Goal: Communication & Community: Answer question/provide support

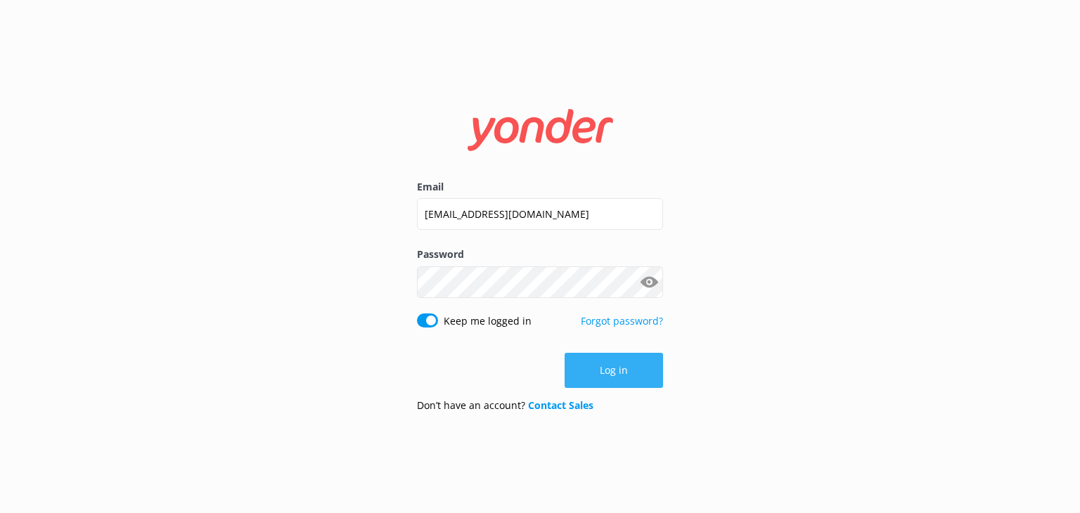
click at [592, 373] on button "Log in" at bounding box center [614, 370] width 98 height 35
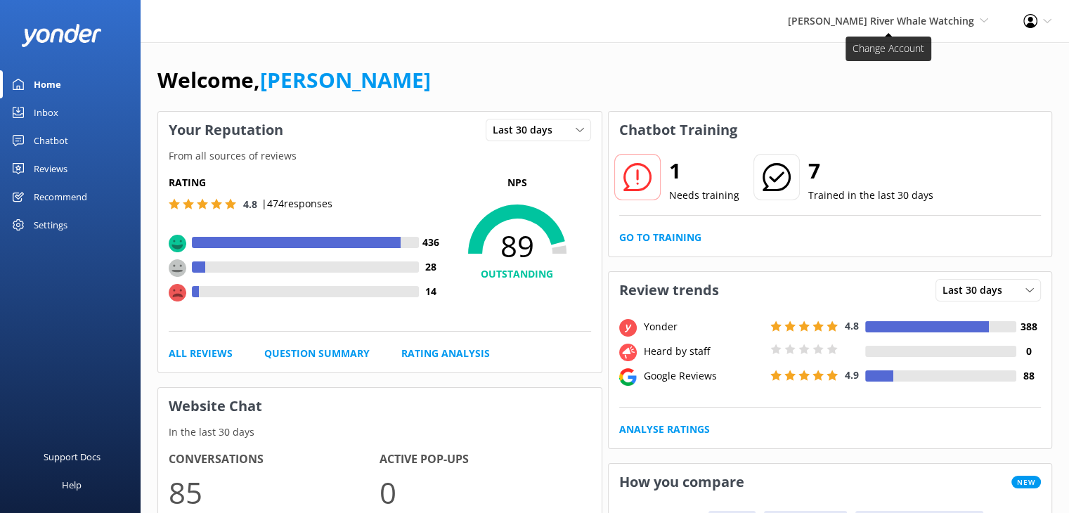
click at [873, 20] on span "[PERSON_NAME] River Whale Watching" at bounding box center [881, 20] width 186 height 13
click at [897, 51] on link "Wildcoast Adventures" at bounding box center [936, 61] width 141 height 34
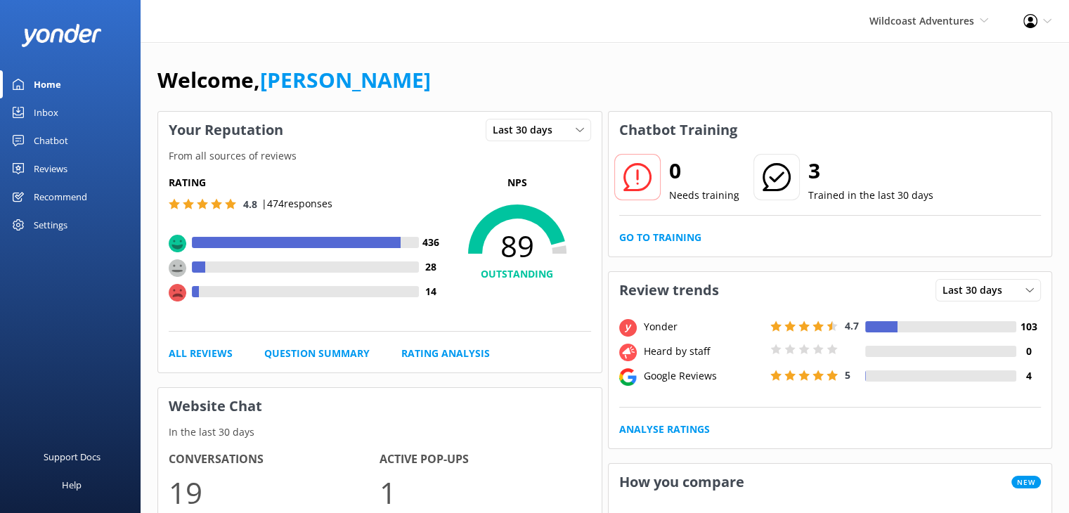
click at [45, 165] on div "Reviews" at bounding box center [51, 169] width 34 height 28
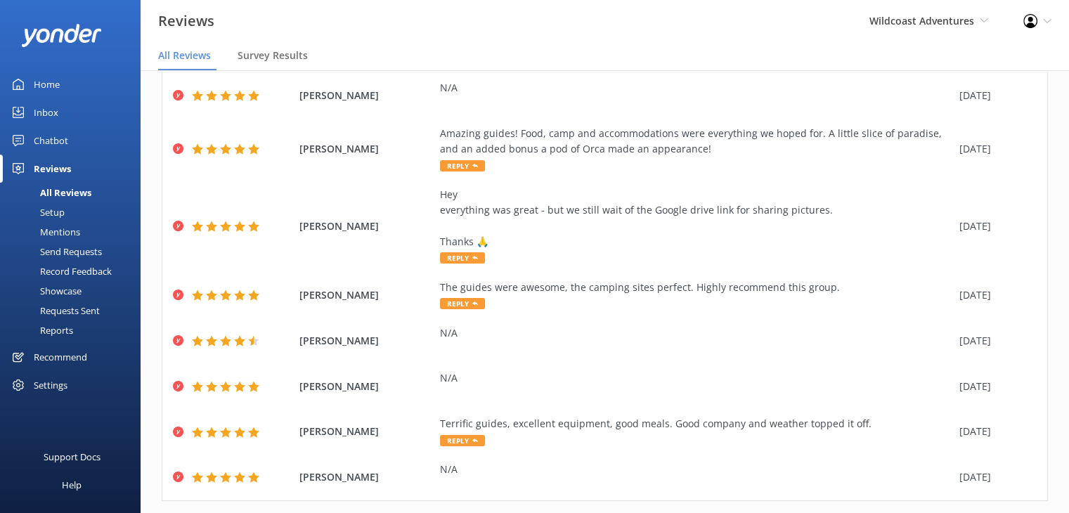
scroll to position [224, 0]
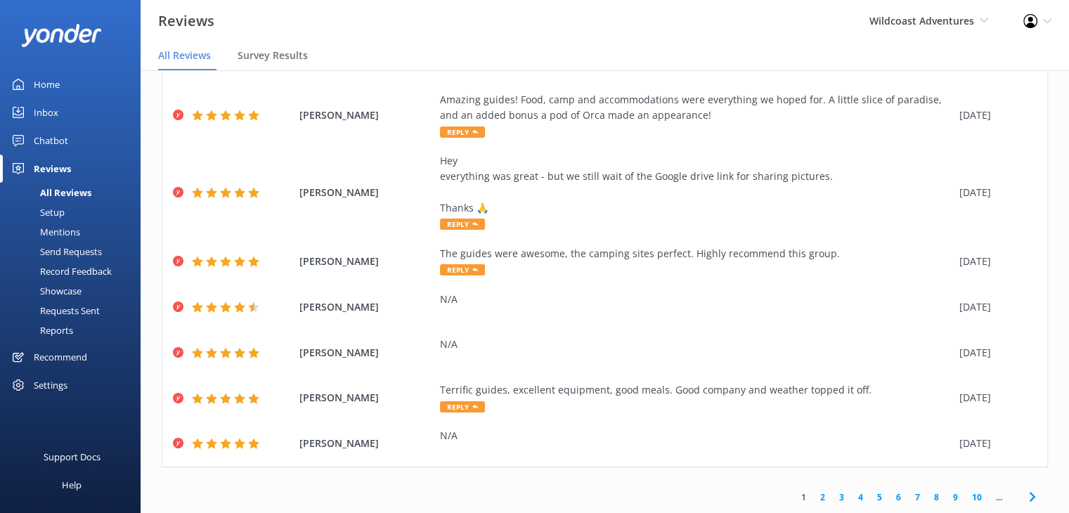
click at [814, 498] on link "2" at bounding box center [822, 497] width 19 height 13
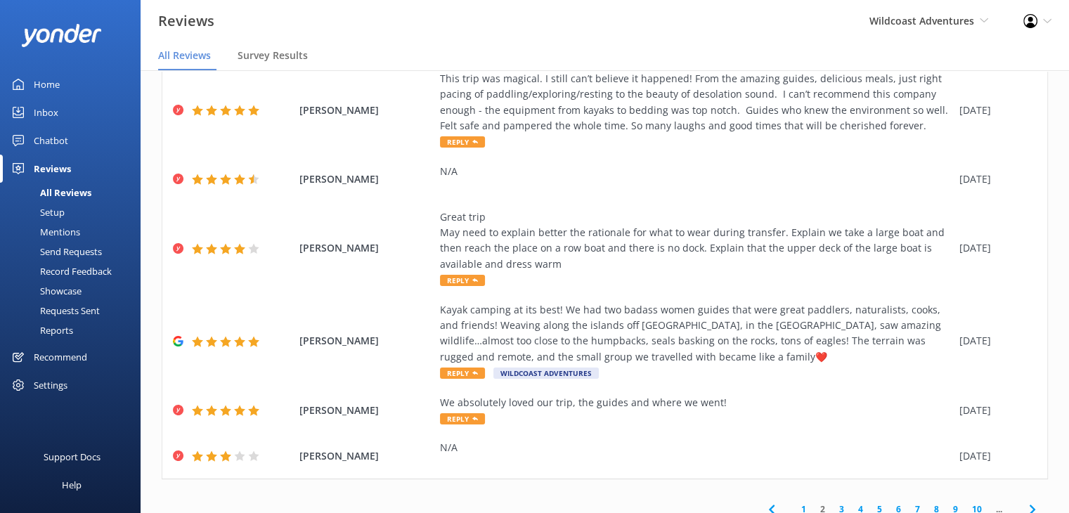
scroll to position [307, 0]
click at [541, 356] on div "Kayak camping at its best! We had two badass women guides that were great paddl…" at bounding box center [696, 333] width 513 height 63
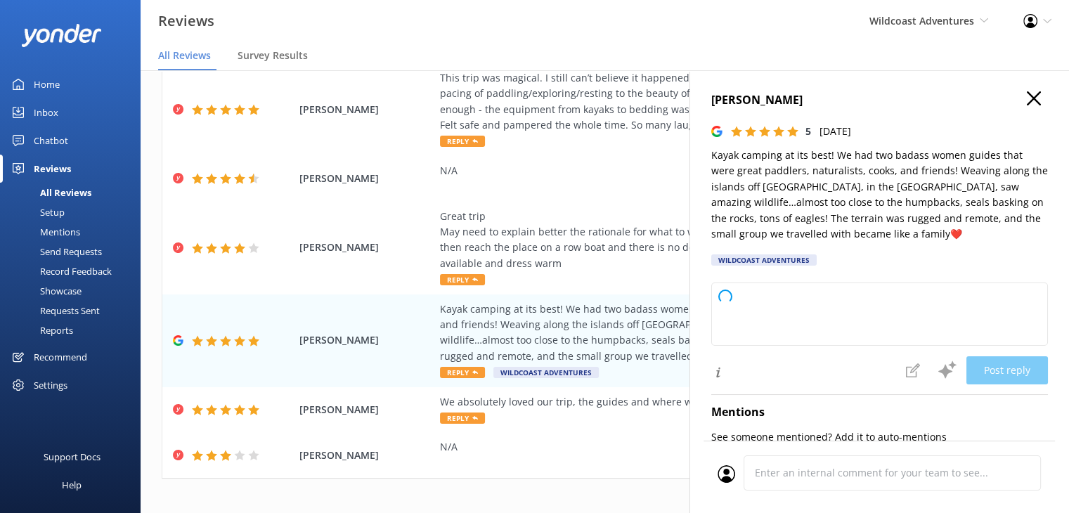
type textarea "Thank you so much for your wonderful review! We’re thrilled to hear you had an …"
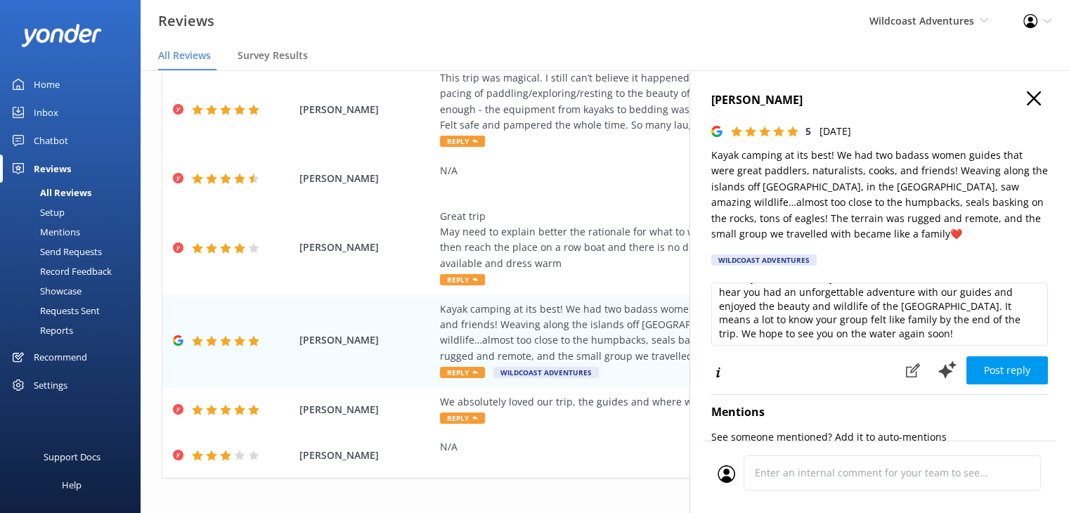
scroll to position [20, 0]
click at [1004, 366] on button "Post reply" at bounding box center [1008, 370] width 82 height 28
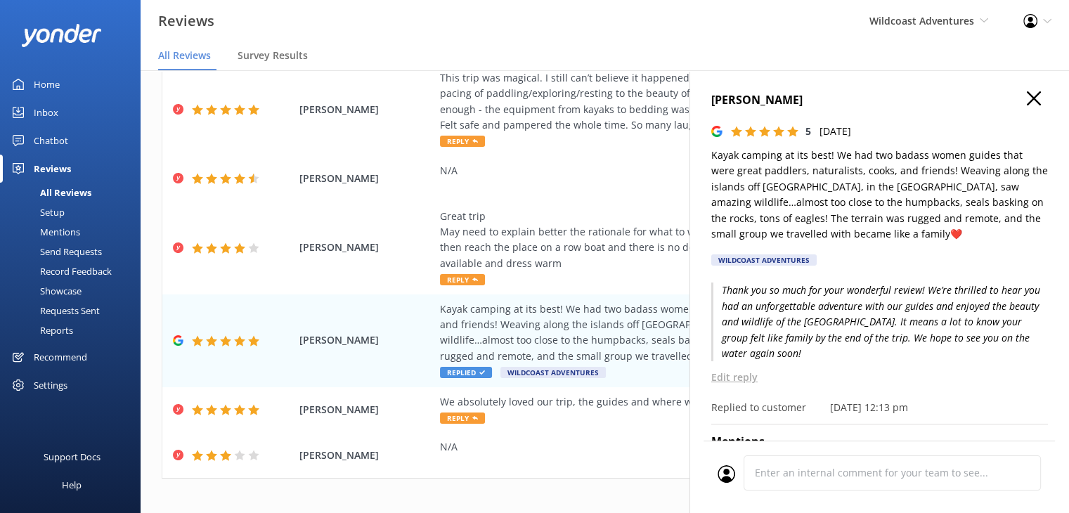
click at [1027, 102] on icon "button" at bounding box center [1034, 98] width 14 height 14
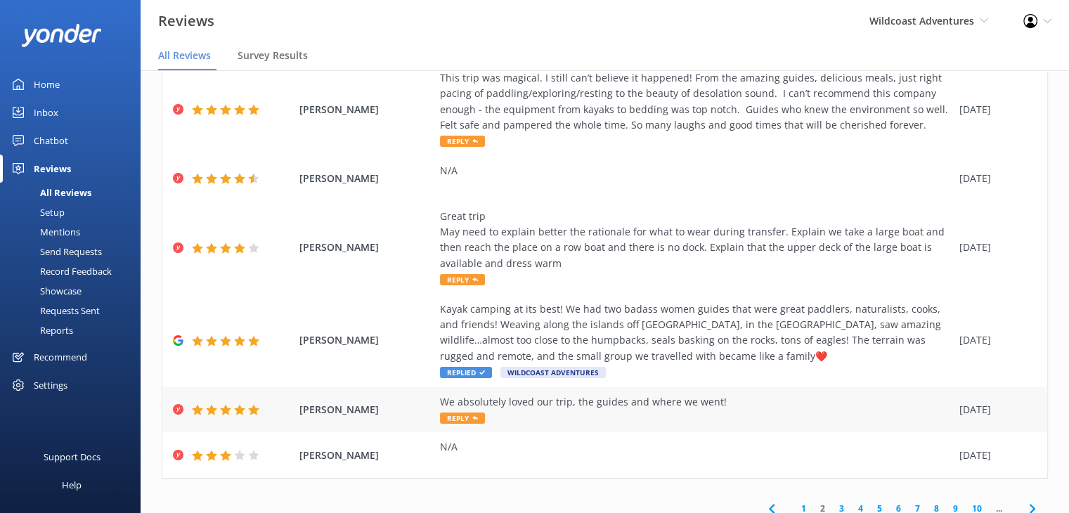
scroll to position [318, 0]
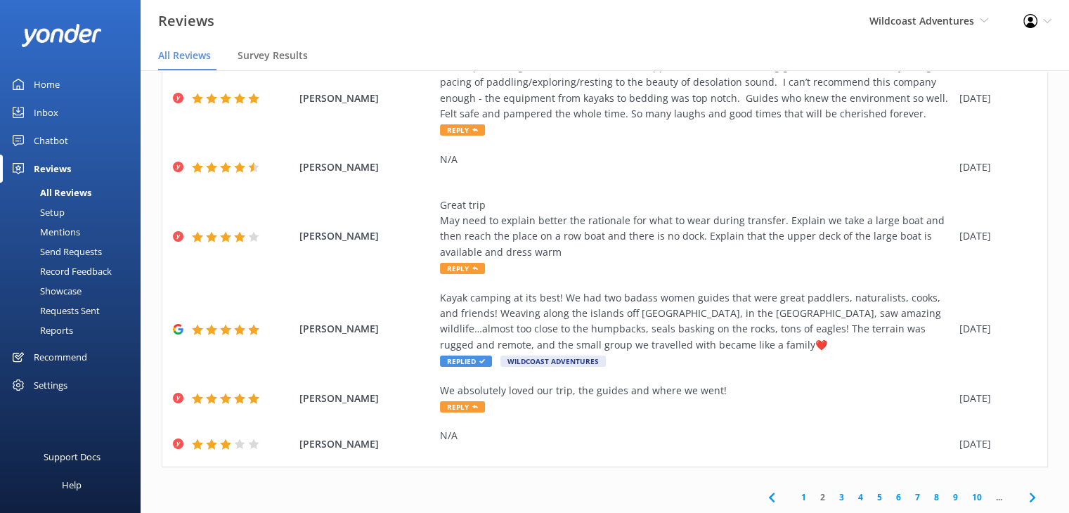
click at [832, 497] on link "3" at bounding box center [841, 497] width 19 height 13
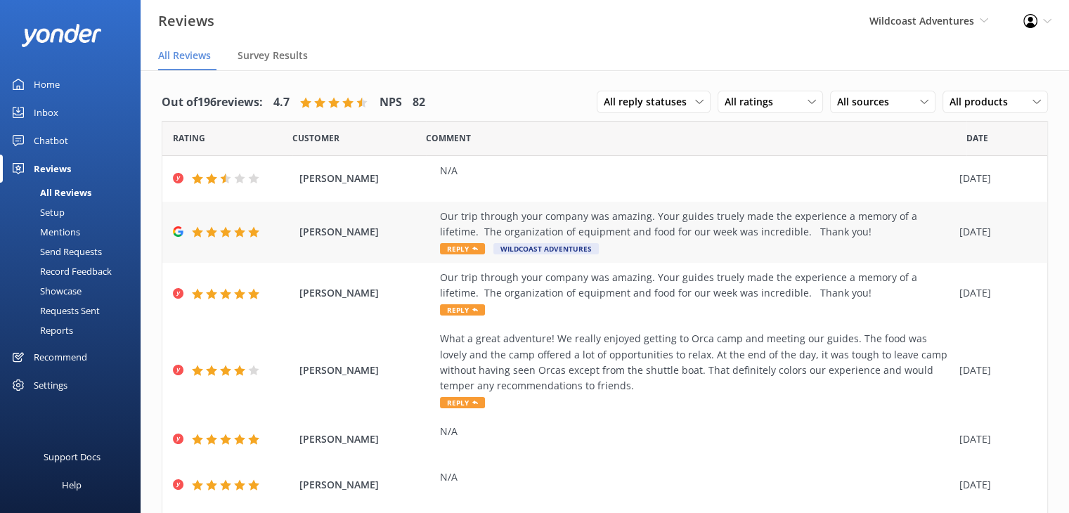
click at [456, 231] on div "Our trip through your company was amazing. Your guides truely made the experien…" at bounding box center [696, 225] width 513 height 32
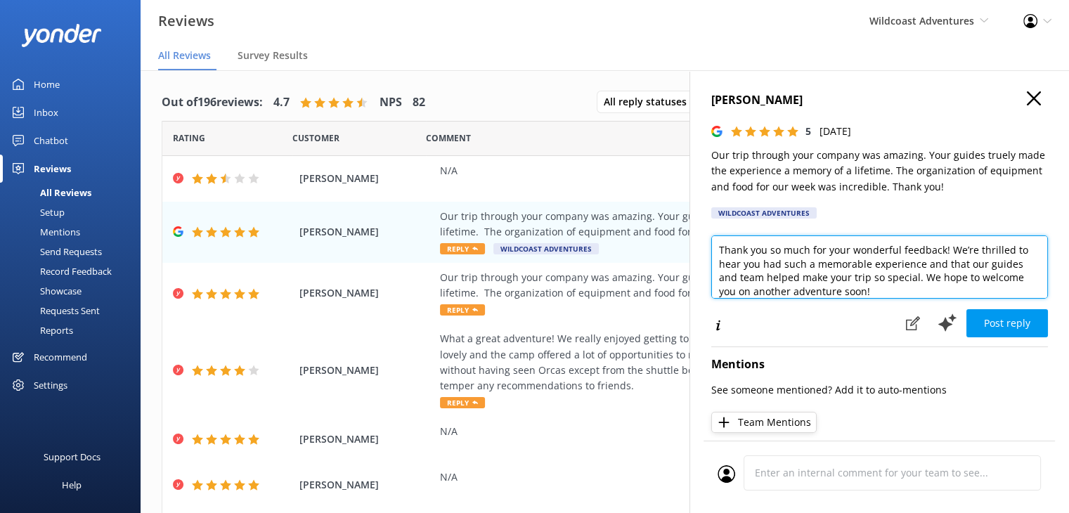
drag, startPoint x: 965, startPoint y: 294, endPoint x: 953, endPoint y: 277, distance: 20.7
click at [953, 277] on textarea "Thank you so much for your wonderful feedback! We’re thrilled to hear you had s…" at bounding box center [880, 267] width 337 height 63
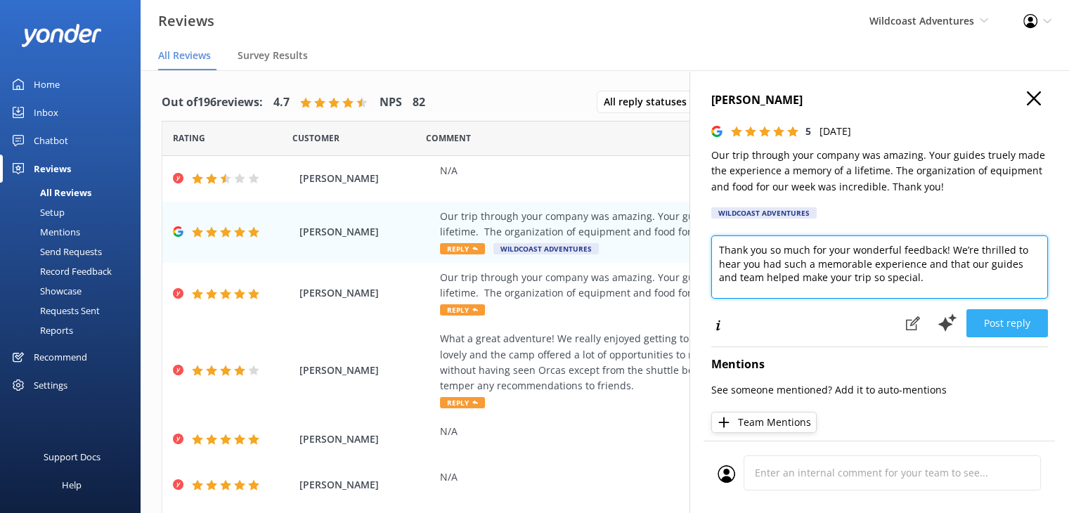
type textarea "Thank you so much for your wonderful feedback! We’re thrilled to hear you had s…"
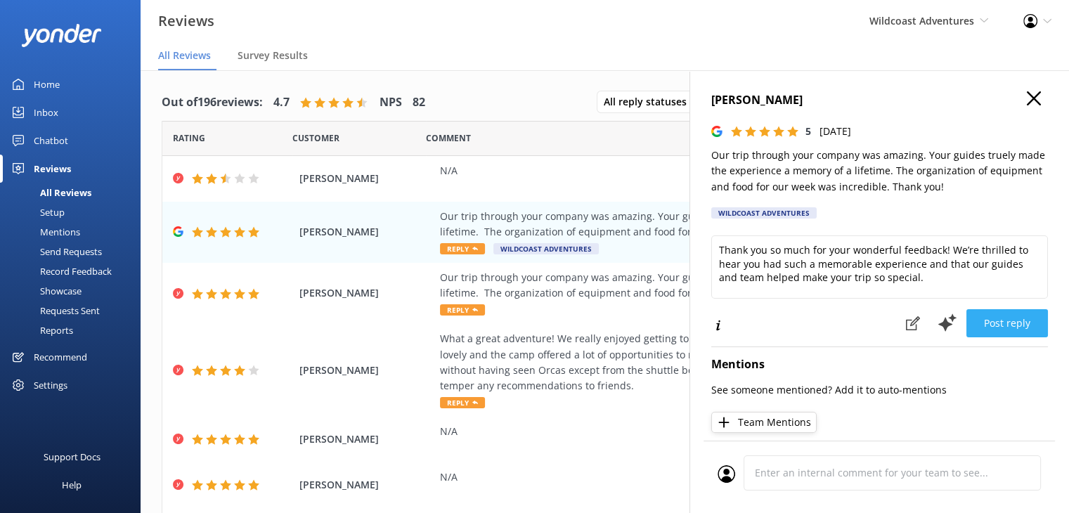
click at [993, 317] on button "Post reply" at bounding box center [1008, 323] width 82 height 28
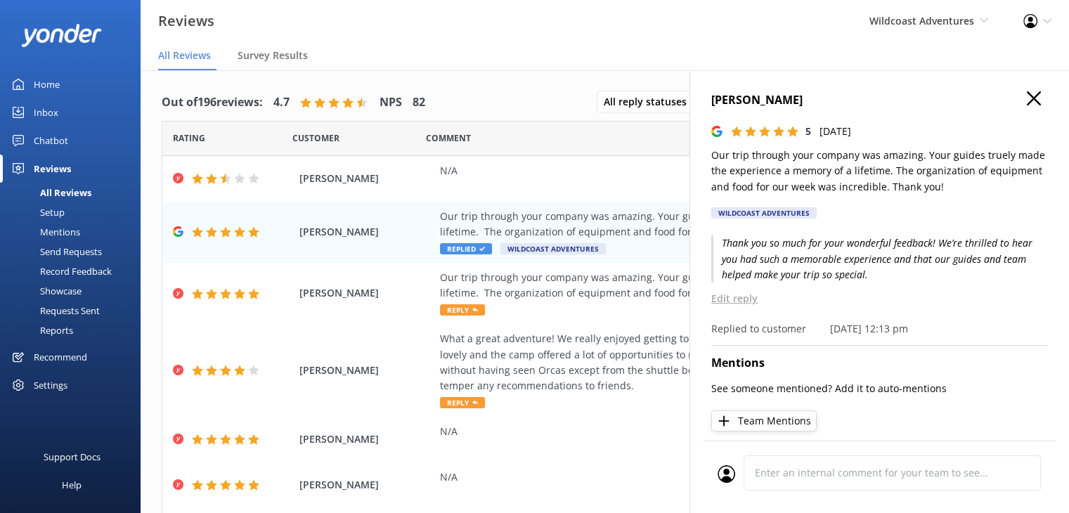
click at [1028, 96] on icon "button" at bounding box center [1034, 98] width 14 height 14
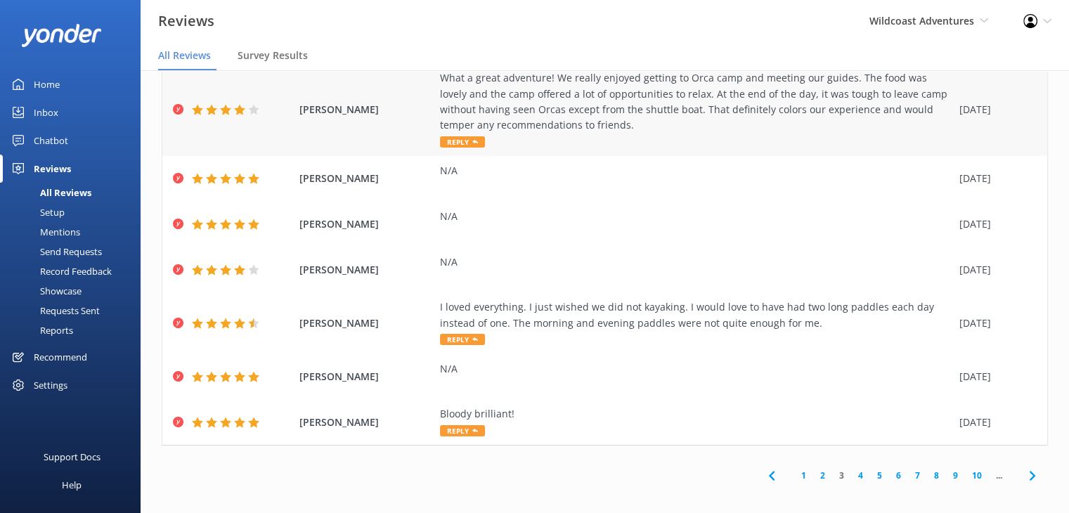
scroll to position [28, 0]
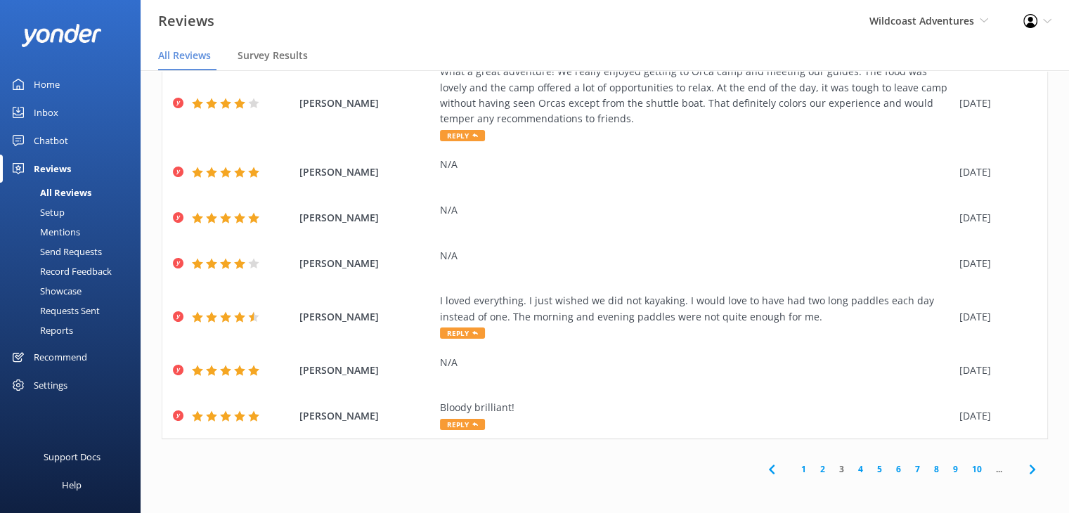
click at [851, 470] on link "4" at bounding box center [860, 469] width 19 height 13
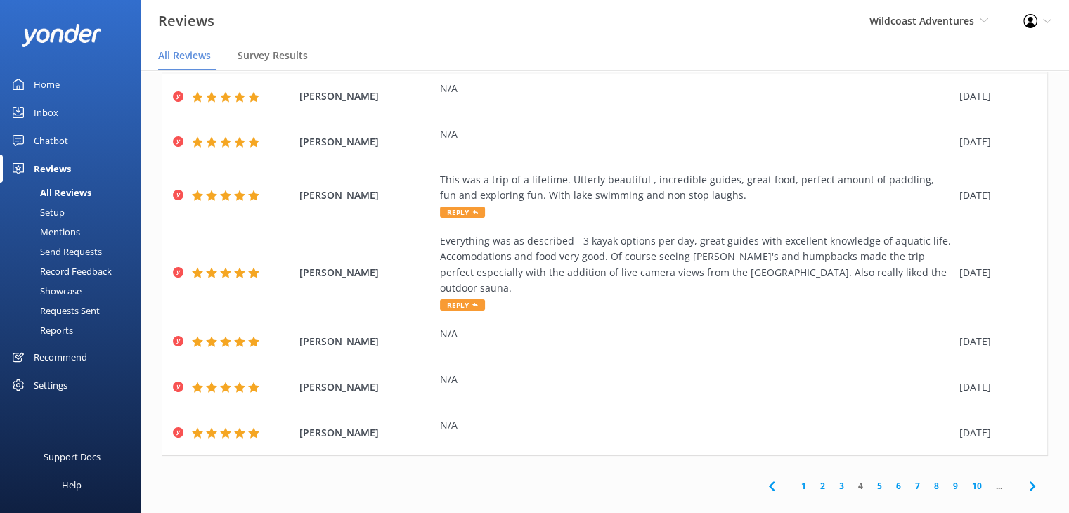
scroll to position [271, 0]
click at [870, 478] on link "5" at bounding box center [879, 484] width 19 height 13
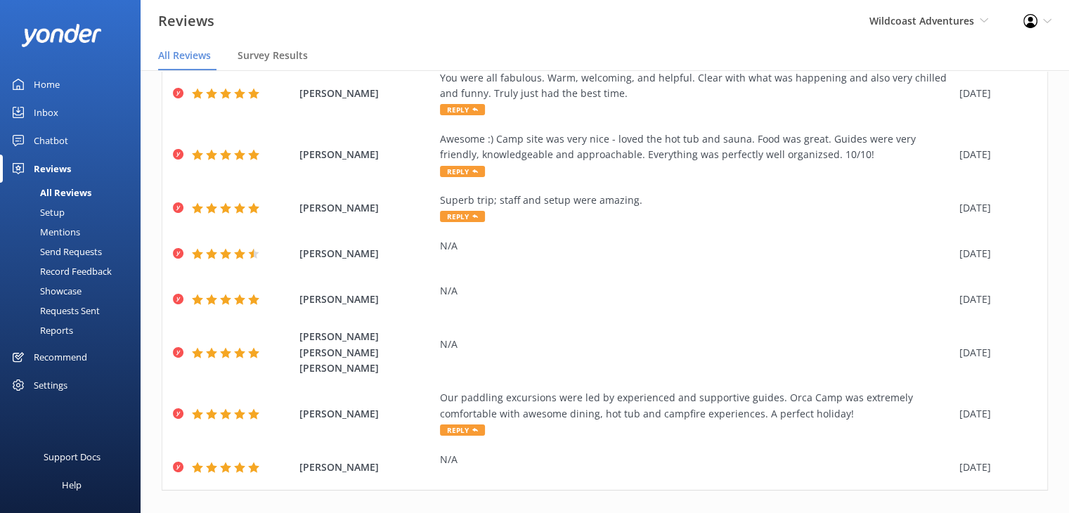
scroll to position [192, 0]
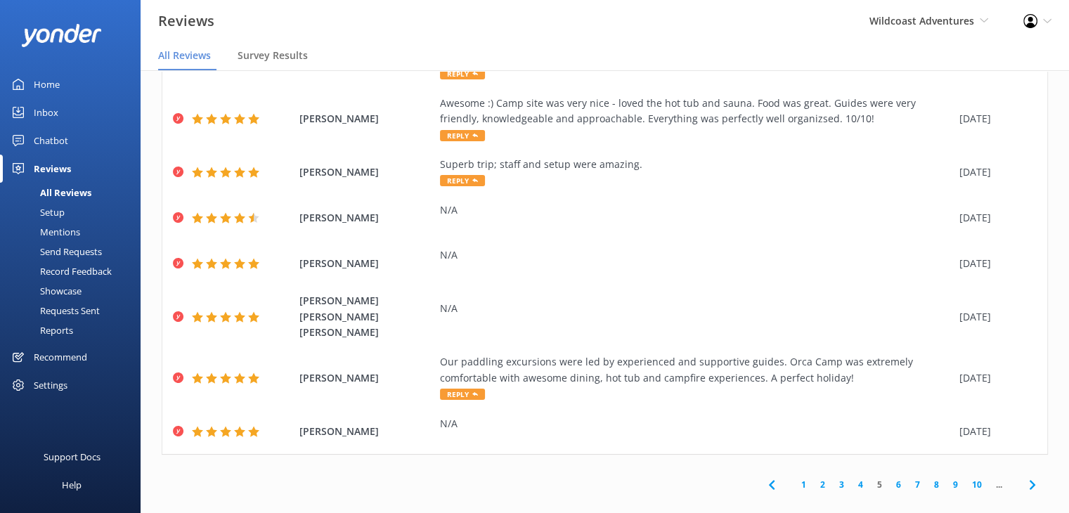
click at [889, 478] on link "6" at bounding box center [898, 484] width 19 height 13
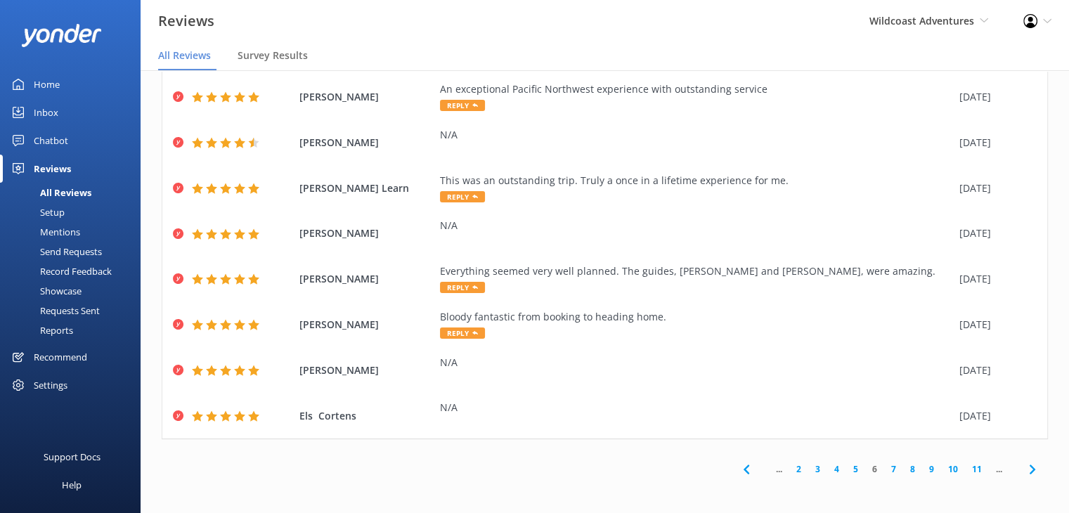
scroll to position [160, 0]
click at [885, 465] on link "7" at bounding box center [894, 469] width 19 height 13
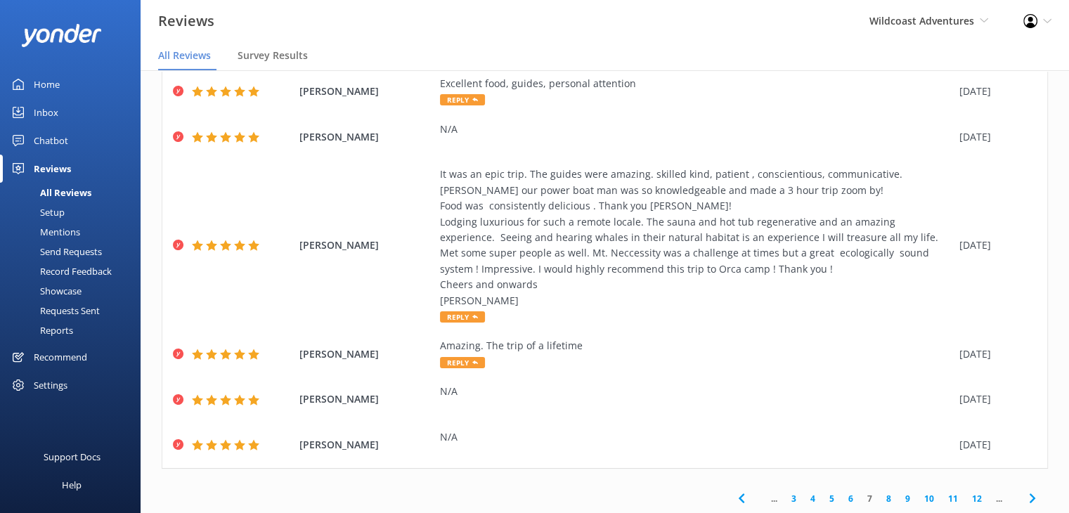
scroll to position [287, 0]
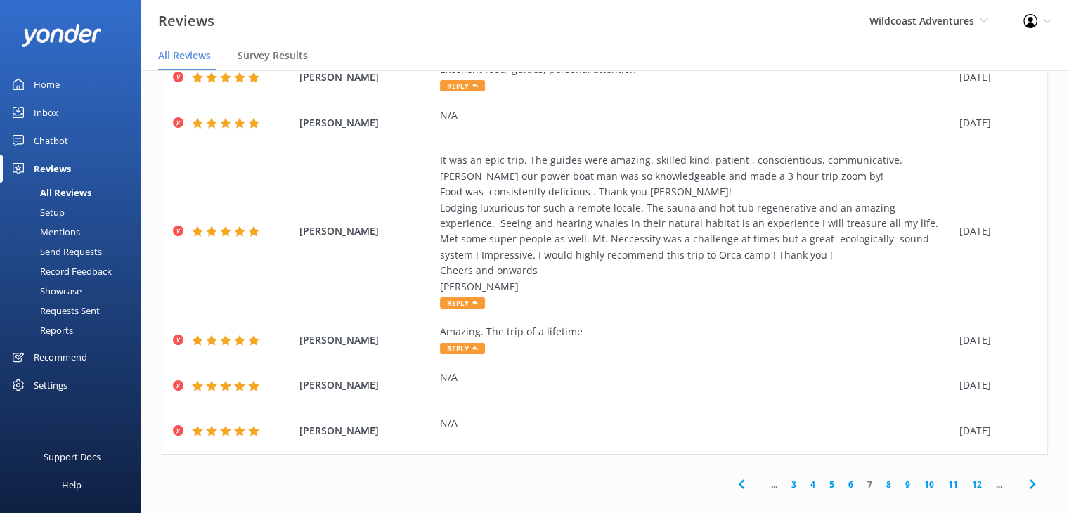
click at [880, 478] on link "8" at bounding box center [889, 484] width 19 height 13
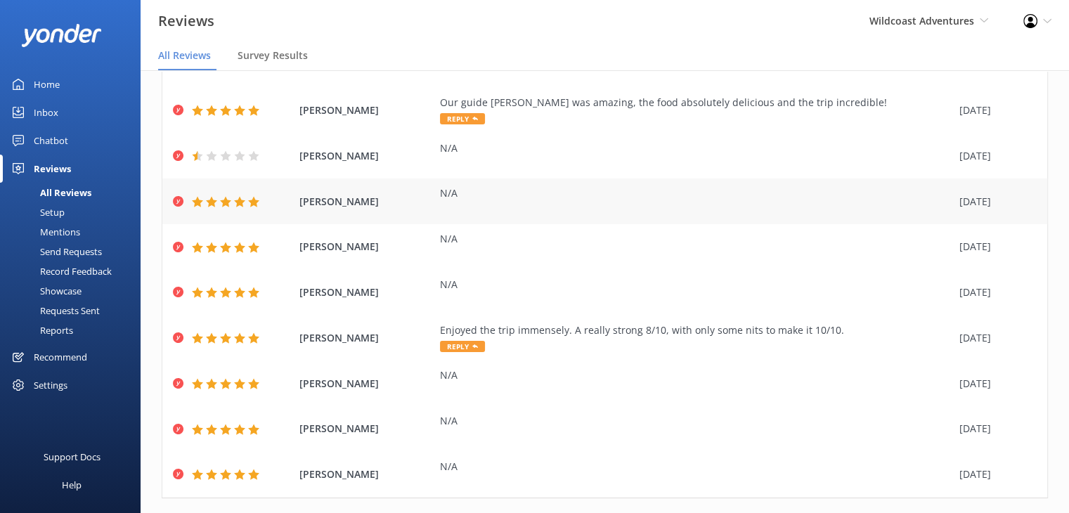
scroll to position [145, 0]
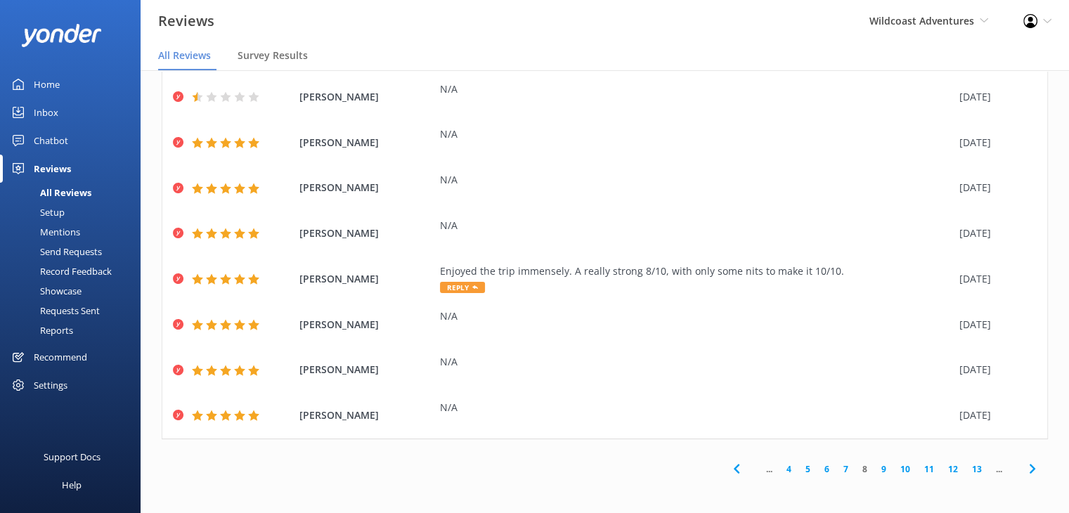
click at [875, 468] on link "9" at bounding box center [884, 469] width 19 height 13
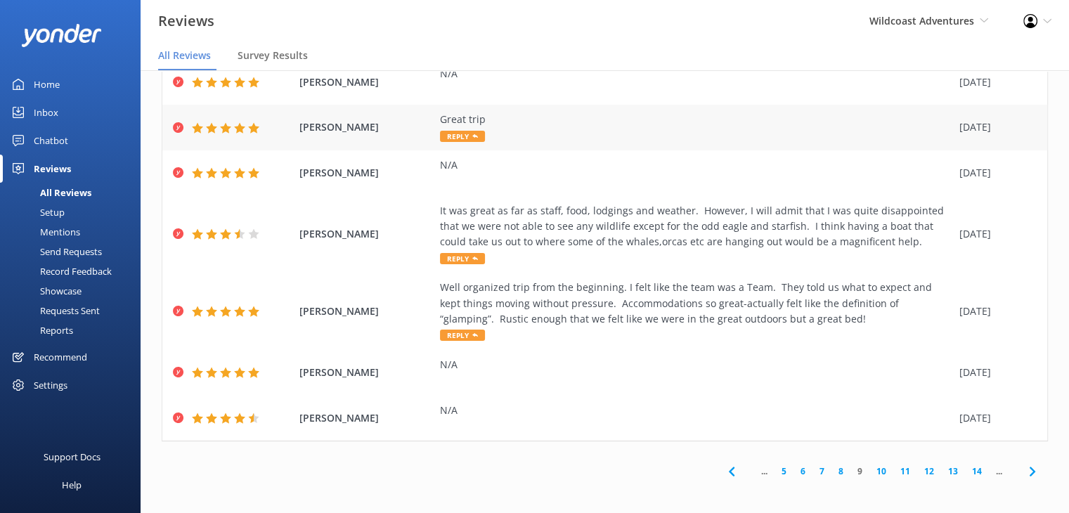
scroll to position [208, 0]
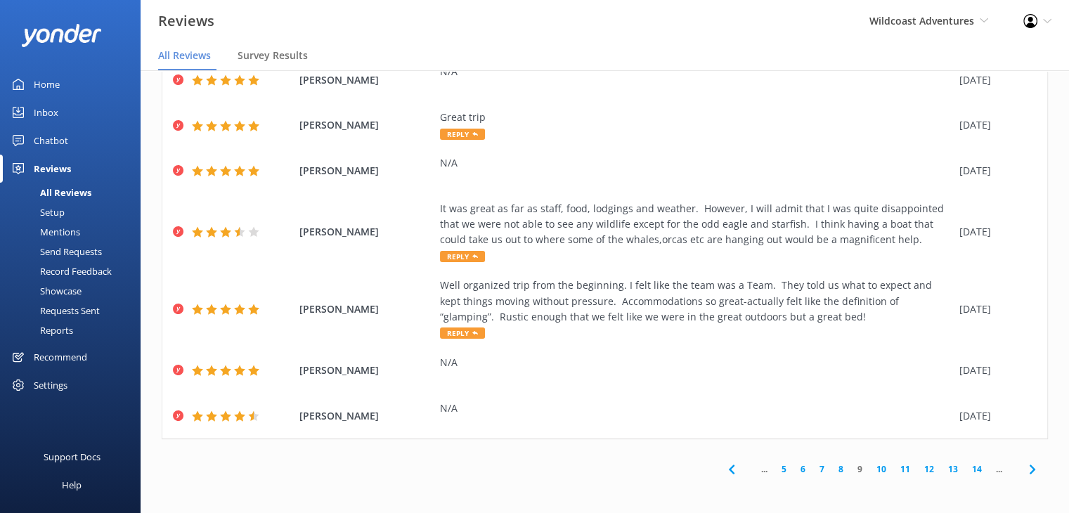
click at [870, 465] on link "10" at bounding box center [882, 469] width 24 height 13
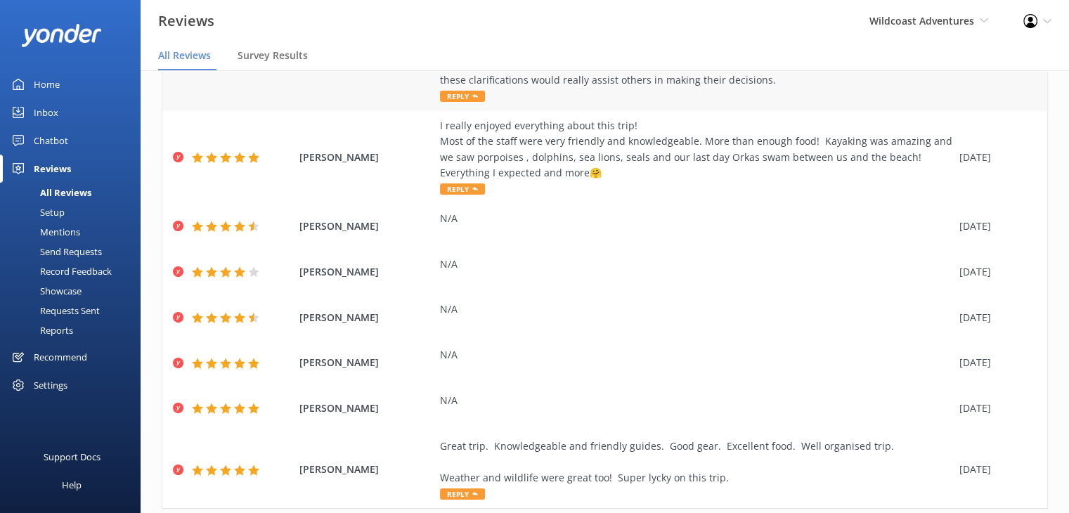
scroll to position [366, 0]
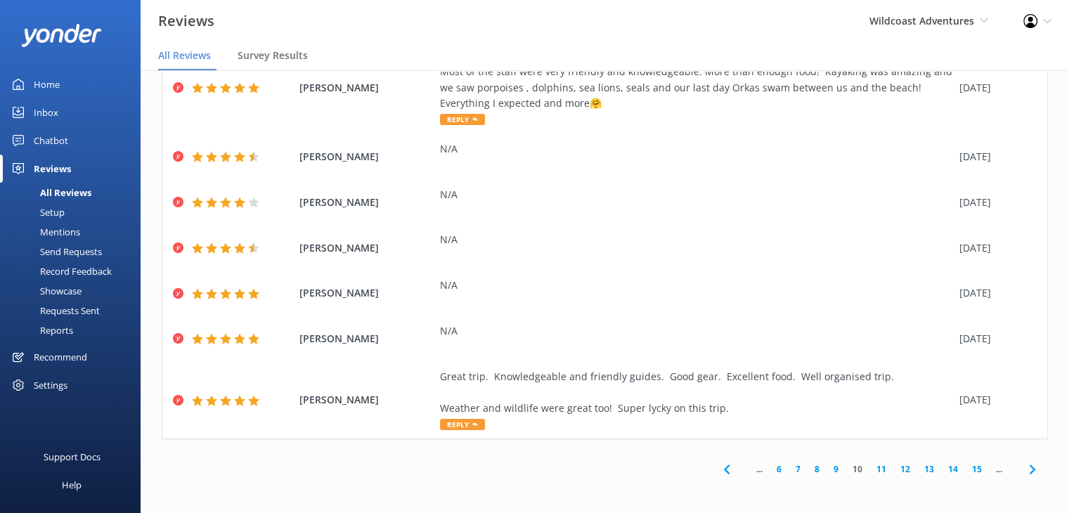
click at [872, 470] on link "11" at bounding box center [882, 469] width 24 height 13
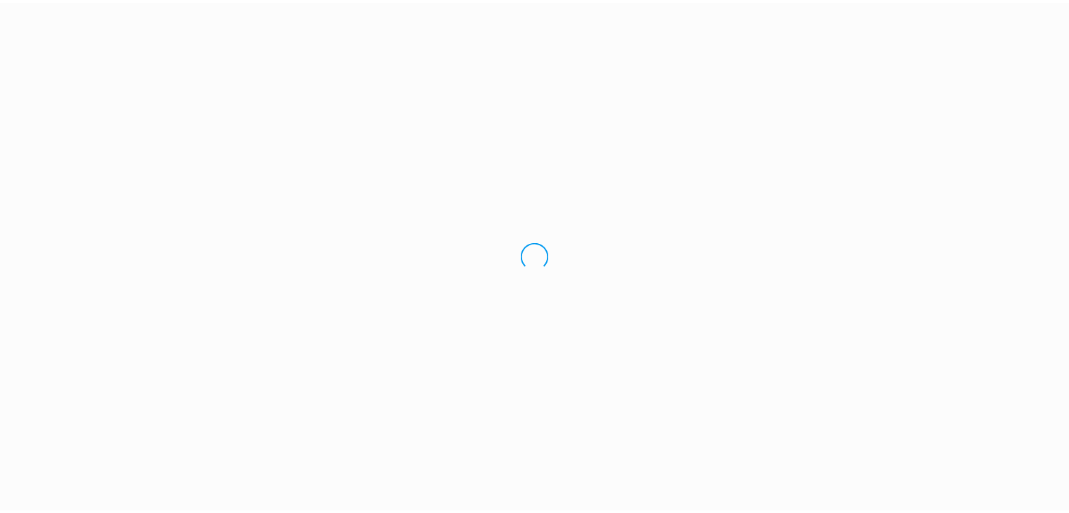
scroll to position [28, 0]
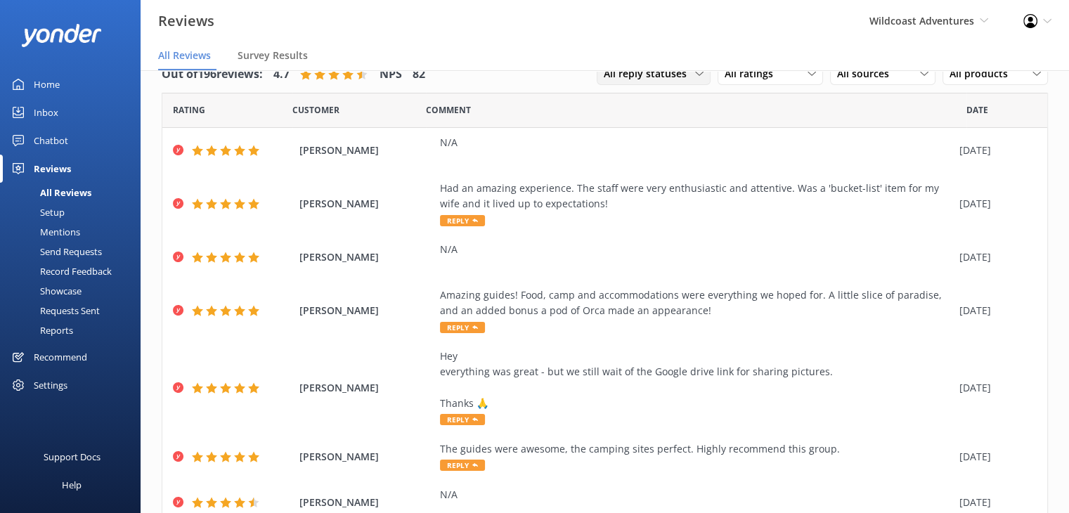
click at [641, 72] on span "All reply statuses" at bounding box center [649, 73] width 91 height 15
click at [766, 78] on span "All ratings" at bounding box center [753, 73] width 57 height 15
click at [748, 184] on div "Detractors" at bounding box center [770, 188] width 65 height 14
